Goal: Transaction & Acquisition: Download file/media

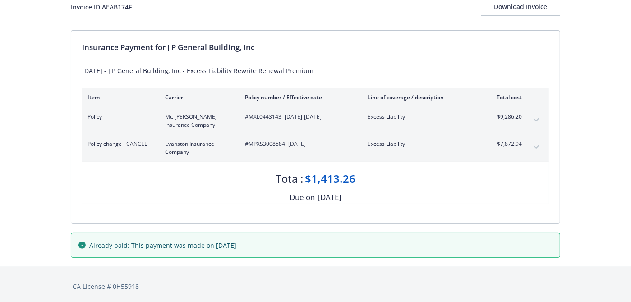
scroll to position [66, 0]
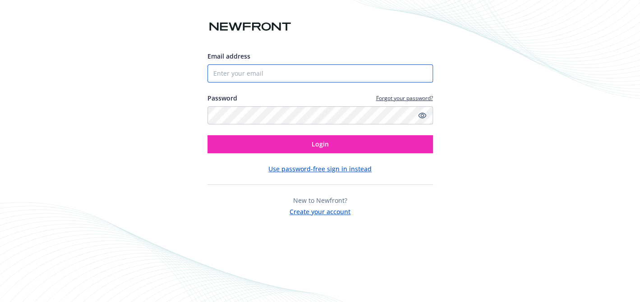
click at [221, 72] on input "Email address" at bounding box center [319, 73] width 225 height 18
type input "jpgeneralbldg@gmail.com"
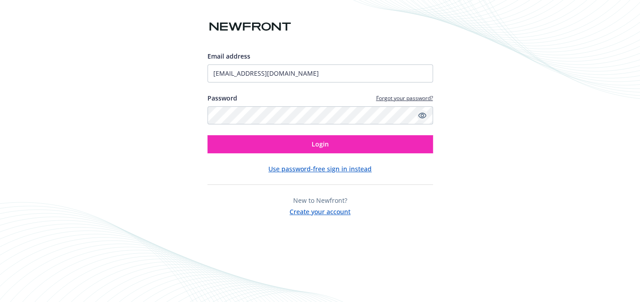
click at [421, 115] on icon "Show password" at bounding box center [422, 115] width 8 height 8
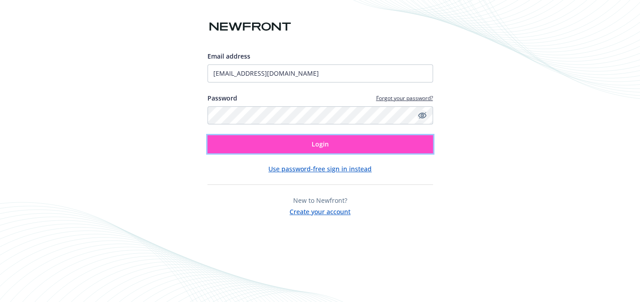
click at [307, 145] on button "Login" at bounding box center [319, 144] width 225 height 18
click at [301, 142] on button "Login" at bounding box center [319, 144] width 225 height 18
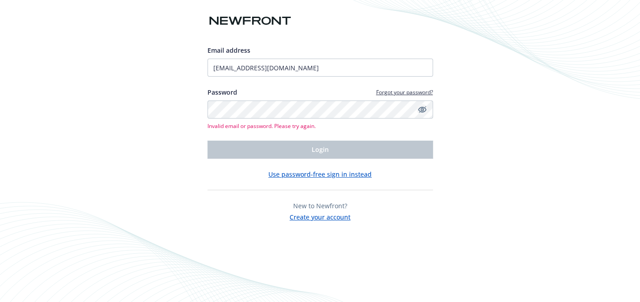
click at [311, 171] on button "Use password-free sign in instead" at bounding box center [319, 173] width 103 height 9
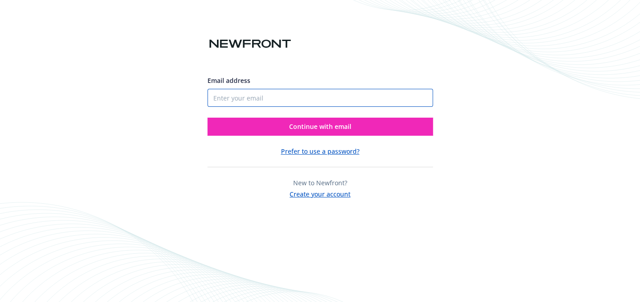
click at [212, 91] on input "Email address" at bounding box center [319, 98] width 225 height 18
type input "jpgeneralbldg@gmail.com"
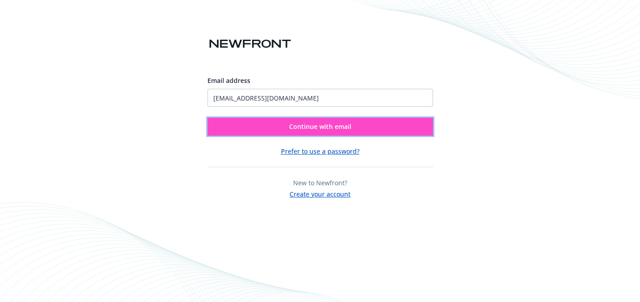
click at [306, 126] on span "Continue with email" at bounding box center [320, 126] width 62 height 9
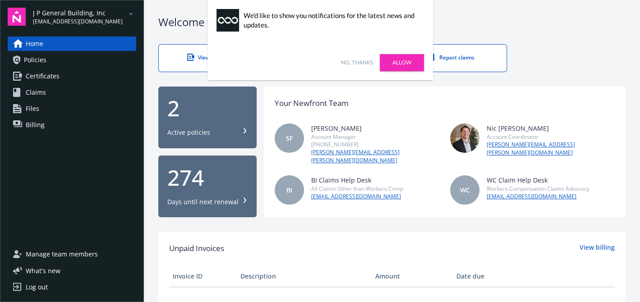
click at [339, 57] on div "No, thanks [PERSON_NAME]" at bounding box center [319, 62] width 225 height 35
click at [348, 61] on link "No, thanks" at bounding box center [357, 63] width 32 height 8
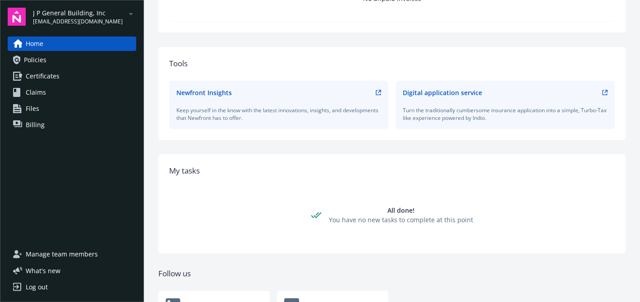
scroll to position [311, 0]
click at [25, 57] on span "Policies" at bounding box center [35, 60] width 23 height 14
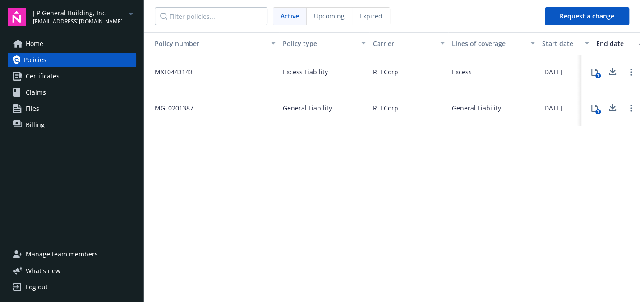
click at [173, 108] on span "MGL0201387" at bounding box center [170, 107] width 46 height 9
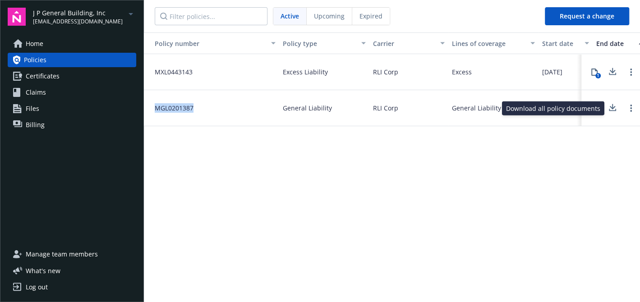
click at [609, 109] on icon at bounding box center [612, 107] width 11 height 11
click at [611, 106] on icon at bounding box center [612, 107] width 11 height 11
click at [612, 69] on icon at bounding box center [612, 70] width 6 height 5
